Goal: Transaction & Acquisition: Purchase product/service

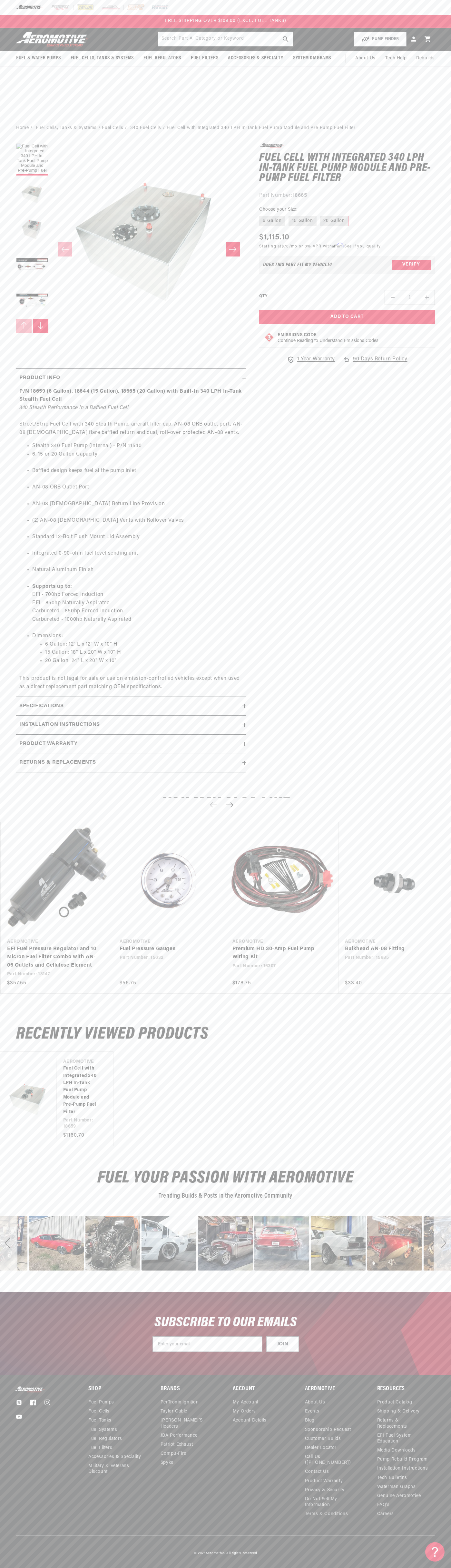
click at [15, 21] on div "FREE SHIPPING OVER $109.00 (EXCL. FUEL TANKS)" at bounding box center [226, 21] width 451 height 13
click at [447, 749] on section "0.0 star rating Write a review Fuel Cell with Integrated 340 LPH In-Tank Fuel P…" at bounding box center [226, 460] width 451 height 646
click at [322, 1567] on html "Skip to content Your cart Your cart is empty Loading... You may also like Subto…" at bounding box center [226, 784] width 451 height 1568
click at [17, 559] on body "Skip to content Your cart Your cart is empty Loading... You may also like Subto…" at bounding box center [226, 784] width 451 height 1568
